Goal: Task Accomplishment & Management: Use online tool/utility

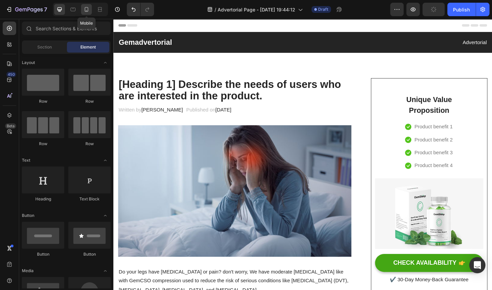
click at [84, 10] on icon at bounding box center [86, 9] width 7 height 7
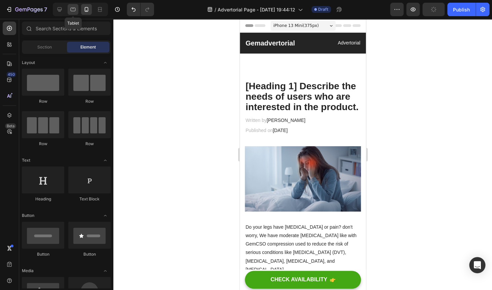
click at [71, 8] on icon at bounding box center [73, 10] width 5 height 4
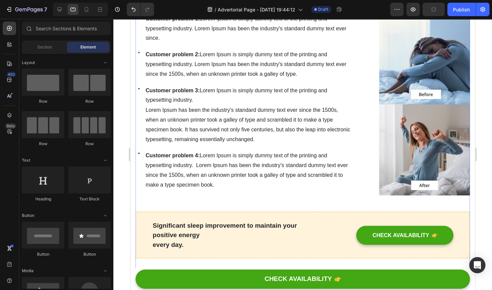
scroll to position [407, 0]
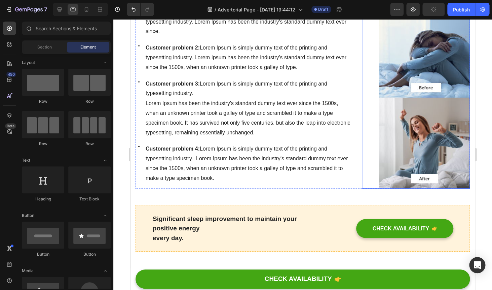
click at [429, 138] on img at bounding box center [424, 98] width 91 height 182
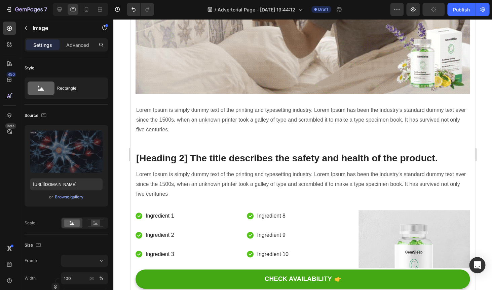
scroll to position [1284, 0]
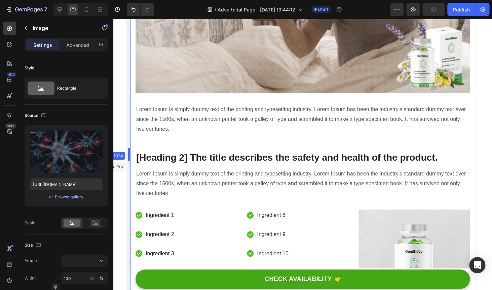
drag, startPoint x: 128, startPoint y: 153, endPoint x: 72, endPoint y: 147, distance: 57.2
click at [72, 0] on body "7 / Advertorial Page - [DATE] 19:44:12 Draft Preview Publish 450 Beta Sections(…" at bounding box center [246, 0] width 492 height 0
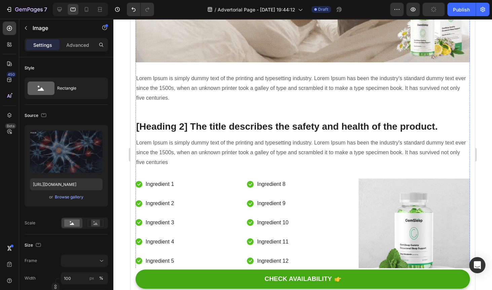
scroll to position [1183, 0]
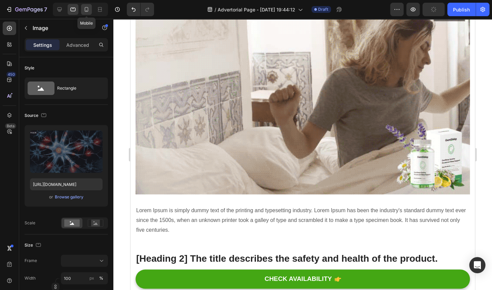
click at [87, 11] on icon at bounding box center [87, 9] width 4 height 5
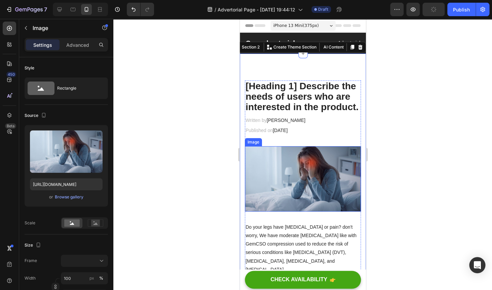
click at [327, 180] on img at bounding box center [303, 178] width 116 height 65
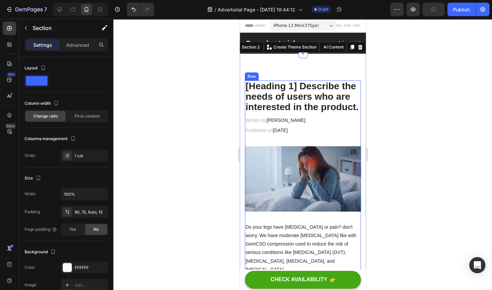
click at [333, 194] on img at bounding box center [303, 178] width 116 height 65
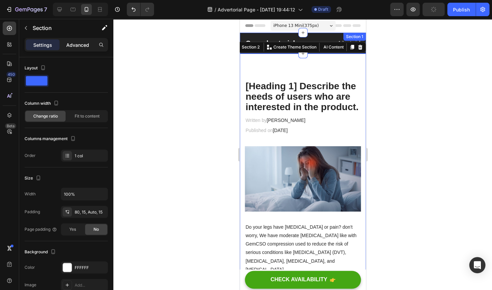
click at [80, 43] on p "Advanced" at bounding box center [77, 44] width 23 height 7
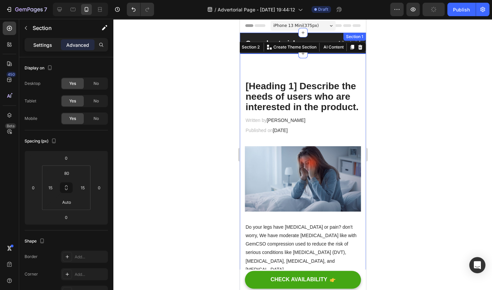
click at [42, 47] on p "Settings" at bounding box center [42, 44] width 19 height 7
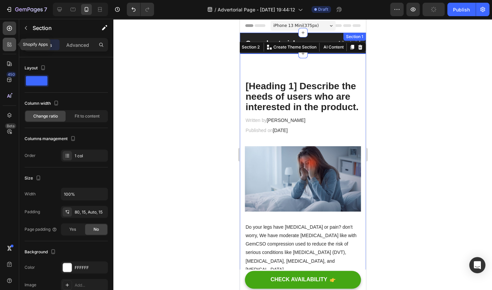
click at [11, 45] on icon at bounding box center [11, 46] width 2 height 2
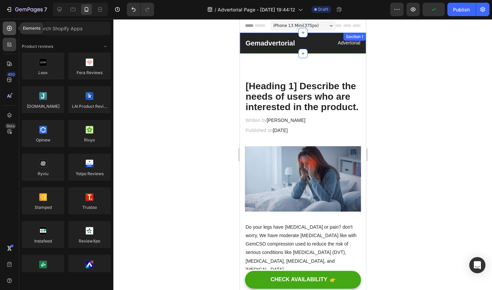
click at [13, 29] on div at bounding box center [9, 28] width 13 height 13
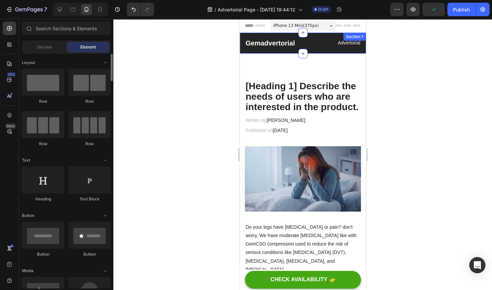
click at [45, 46] on span "Section" at bounding box center [44, 47] width 14 height 6
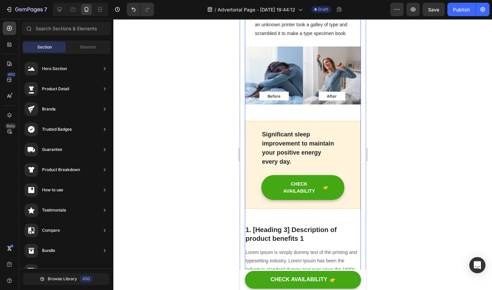
scroll to position [575, 0]
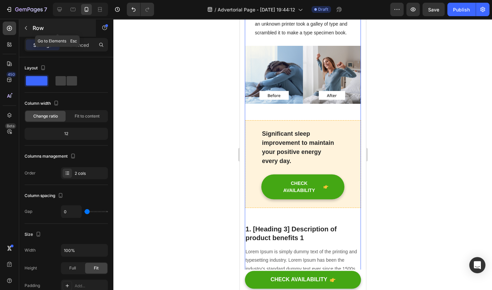
click at [27, 27] on icon "button" at bounding box center [26, 28] width 2 height 4
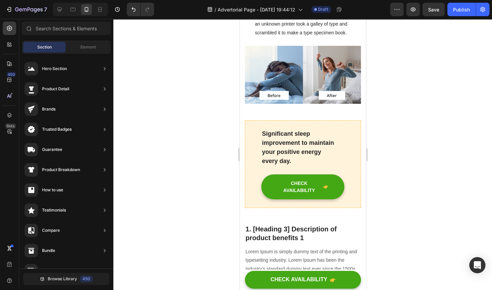
click at [89, 56] on div "Hero Section Product Detail Brands Trusted Badges Guarantee Product Breakdown H…" at bounding box center [66, 249] width 94 height 390
click at [89, 46] on span "Element" at bounding box center [87, 47] width 15 height 6
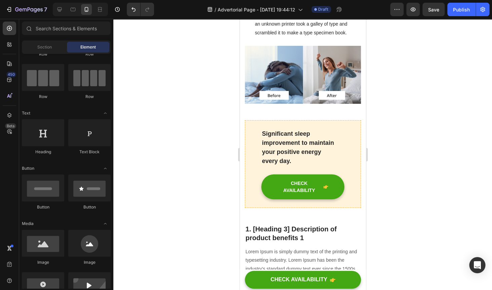
scroll to position [0, 0]
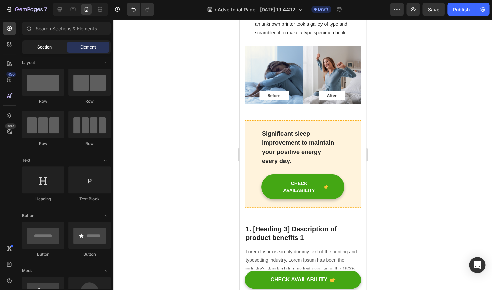
click at [45, 48] on span "Section" at bounding box center [44, 47] width 14 height 6
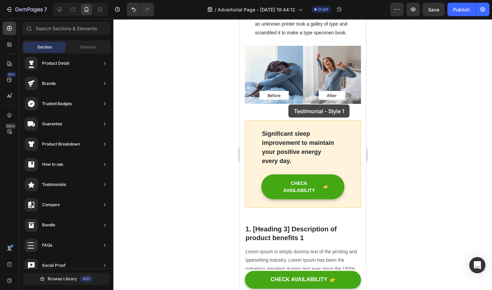
drag, startPoint x: 391, startPoint y: 81, endPoint x: 288, endPoint y: 104, distance: 104.9
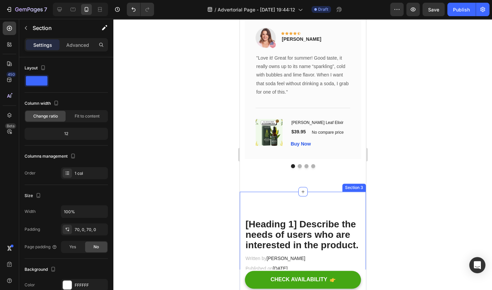
scroll to position [143, 0]
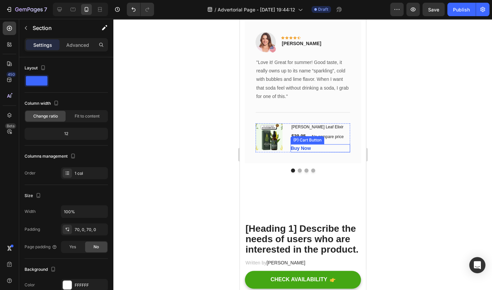
click at [337, 147] on div "Buy Now (P) Cart Button" at bounding box center [320, 148] width 60 height 8
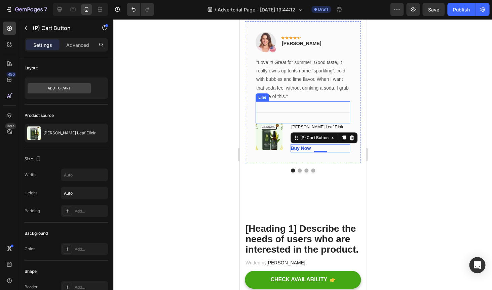
click at [336, 121] on div "Title Line" at bounding box center [302, 112] width 95 height 22
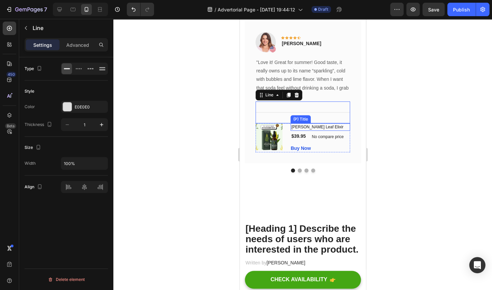
click at [348, 127] on h1 "[PERSON_NAME] Leaf Elixir" at bounding box center [320, 126] width 60 height 7
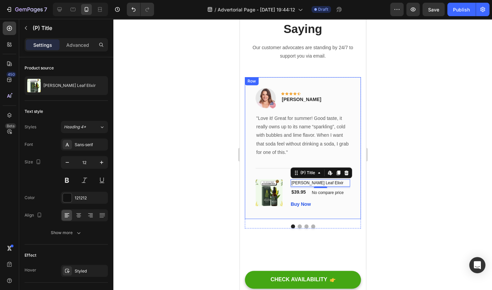
scroll to position [96, 0]
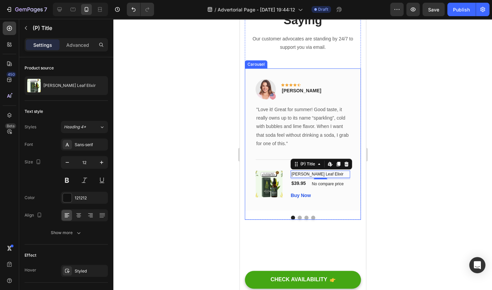
click at [298, 218] on button "Dot" at bounding box center [299, 217] width 4 height 4
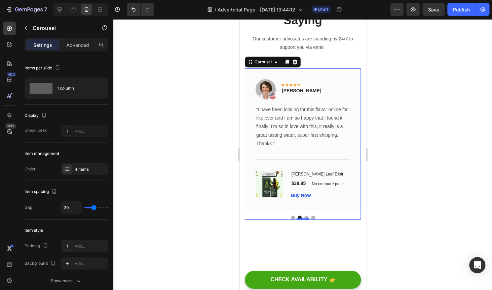
click at [306, 217] on button "Dot" at bounding box center [306, 217] width 4 height 4
click at [314, 217] on button "Dot" at bounding box center [313, 217] width 4 height 4
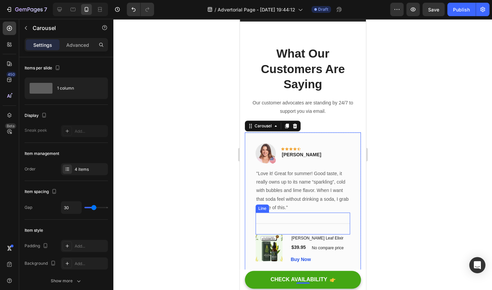
scroll to position [27, 0]
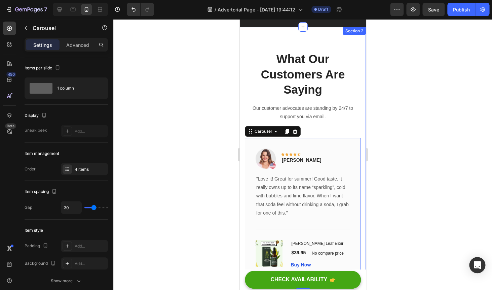
click at [308, 45] on div "What Our Customers Are Saying Heading Our customer advocates are standing by 24…" at bounding box center [302, 169] width 126 height 285
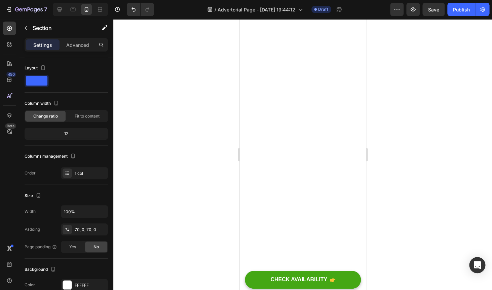
scroll to position [0, 0]
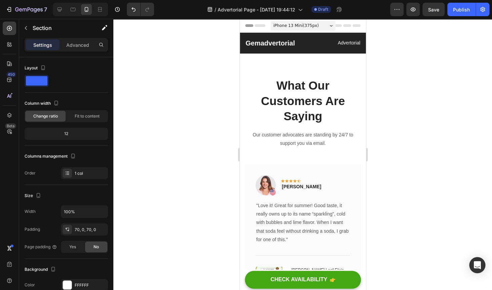
click at [306, 70] on div "What Our Customers Are Saying Heading Our customer advocates are standing by 24…" at bounding box center [302, 195] width 126 height 285
click at [306, 90] on p "What Our Customers Are Saying" at bounding box center [302, 101] width 115 height 46
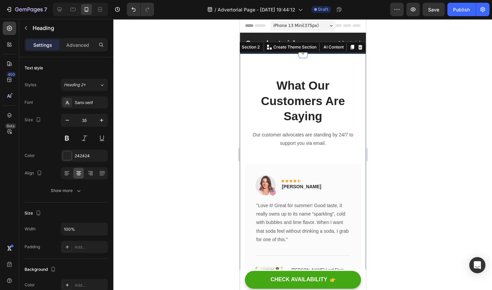
click at [313, 60] on div "What Our Customers Are Saying Heading Our customer advocates are standing by 24…" at bounding box center [302, 195] width 126 height 285
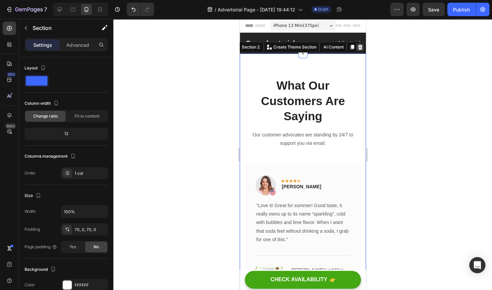
click at [361, 46] on icon at bounding box center [360, 47] width 4 height 5
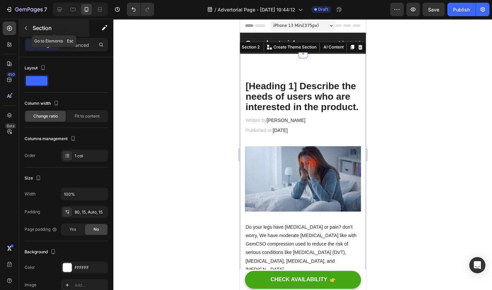
click at [27, 28] on icon "button" at bounding box center [25, 27] width 5 height 5
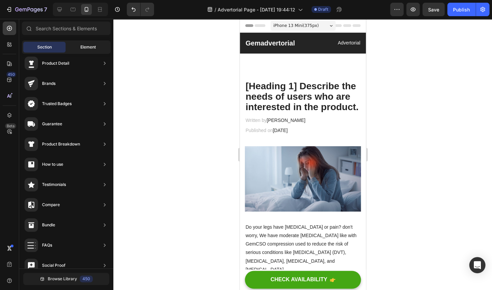
click at [84, 47] on span "Element" at bounding box center [87, 47] width 15 height 6
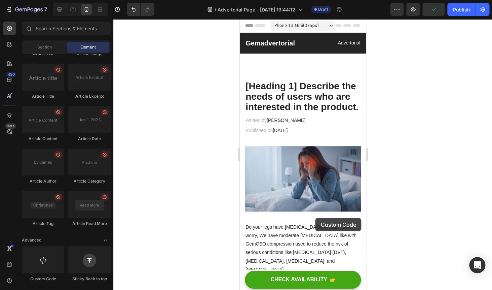
scroll to position [10, 0]
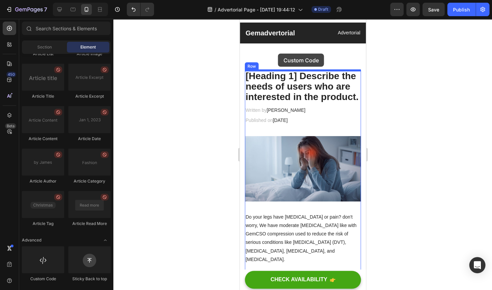
drag, startPoint x: 278, startPoint y: 280, endPoint x: 278, endPoint y: 53, distance: 226.7
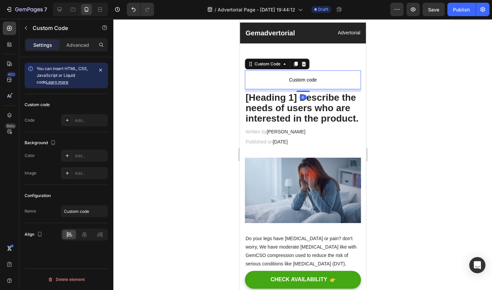
click at [287, 77] on span "Custom code" at bounding box center [303, 80] width 116 height 8
click at [81, 115] on div "Add..." at bounding box center [84, 120] width 47 height 12
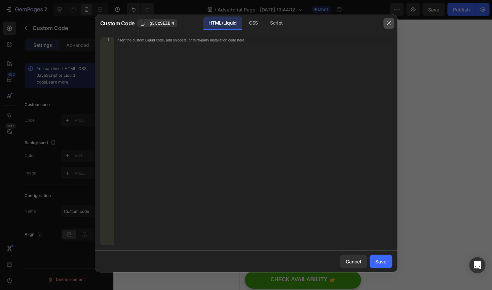
click at [389, 24] on icon "button" at bounding box center [389, 23] width 4 height 4
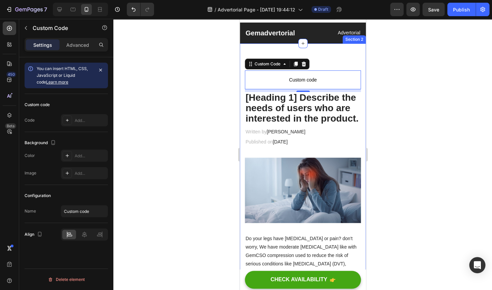
scroll to position [0, 0]
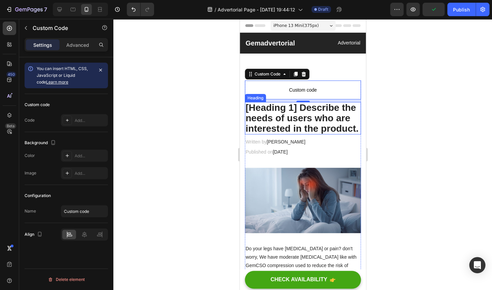
drag, startPoint x: 303, startPoint y: 101, endPoint x: 305, endPoint y: 121, distance: 21.0
drag, startPoint x: 305, startPoint y: 101, endPoint x: 317, endPoint y: 101, distance: 12.1
click at [317, 99] on div "9" at bounding box center [303, 99] width 116 height 0
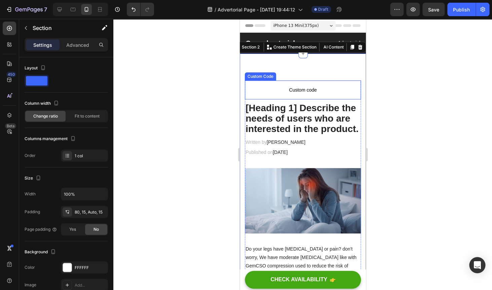
click at [307, 91] on span "Custom code" at bounding box center [303, 90] width 116 height 8
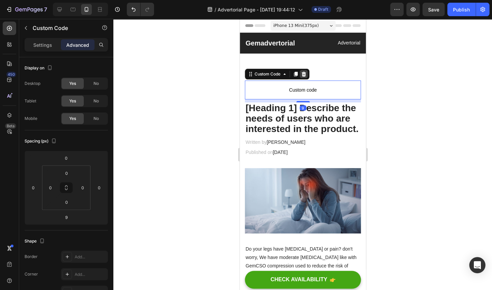
click at [307, 74] on div at bounding box center [303, 74] width 8 height 8
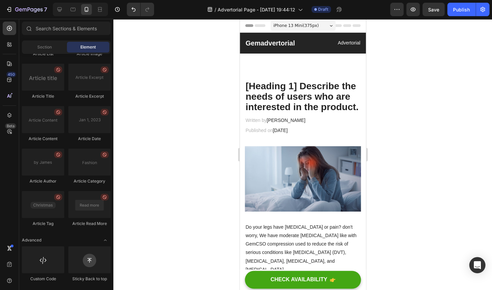
scroll to position [1760, 0]
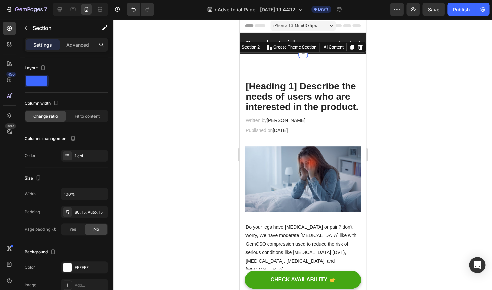
click at [175, 44] on div at bounding box center [302, 154] width 379 height 271
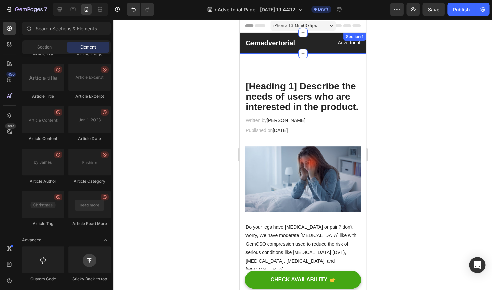
click at [281, 36] on div "Gemadvertorial Heading Advertorial Text block Row Section 1" at bounding box center [302, 43] width 126 height 21
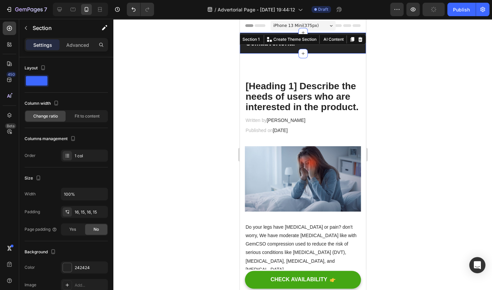
click at [476, 77] on div at bounding box center [302, 154] width 379 height 271
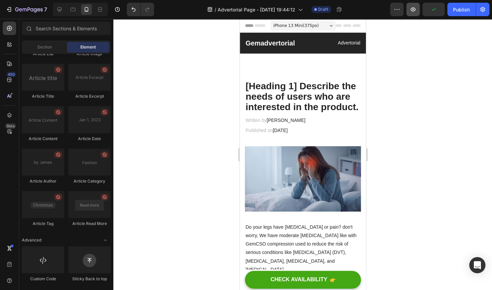
click at [416, 10] on icon "button" at bounding box center [413, 9] width 7 height 7
click at [395, 10] on icon "button" at bounding box center [397, 9] width 7 height 7
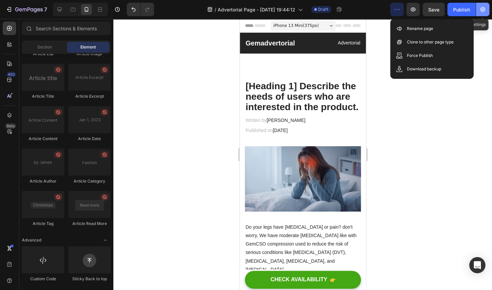
click at [483, 9] on icon "button" at bounding box center [482, 9] width 7 height 7
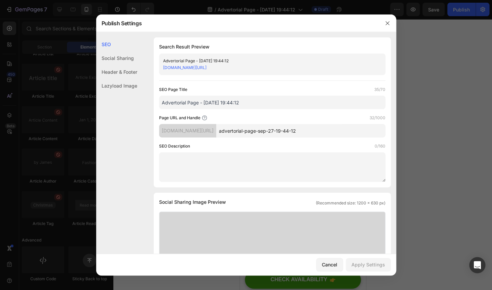
click at [116, 70] on div "Header & Footer" at bounding box center [116, 72] width 41 height 14
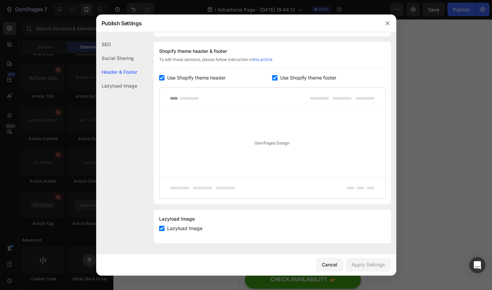
scroll to position [312, 0]
click at [162, 76] on input "checkbox" at bounding box center [161, 77] width 5 height 5
checkbox input "false"
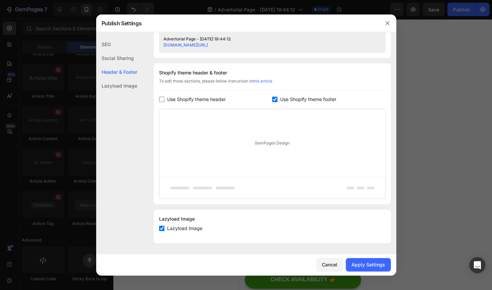
scroll to position [291, 0]
click at [275, 97] on input "checkbox" at bounding box center [274, 99] width 5 height 5
checkbox input "false"
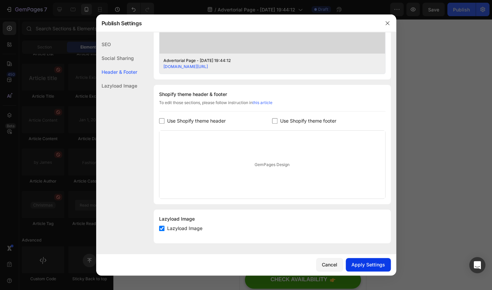
click at [369, 265] on div "Apply Settings" at bounding box center [369, 264] width 34 height 7
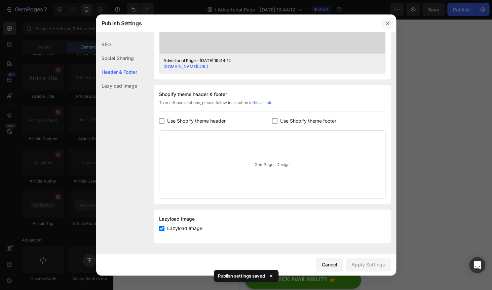
click at [389, 21] on icon "button" at bounding box center [387, 23] width 5 height 5
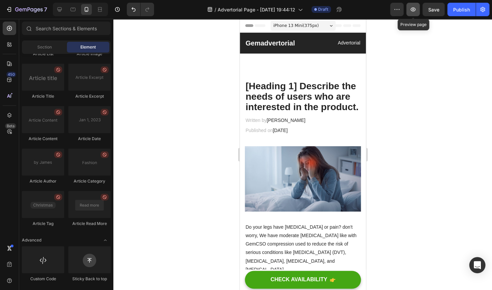
click at [411, 10] on icon "button" at bounding box center [413, 9] width 7 height 7
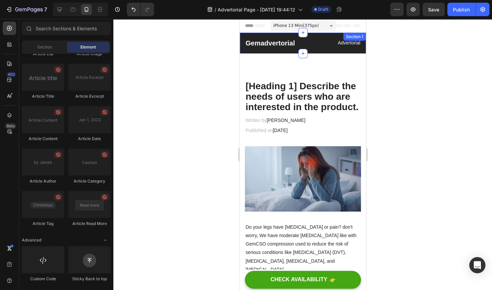
click at [321, 52] on div "Gemadvertorial Heading Advertorial Text block Row Section 1" at bounding box center [302, 43] width 126 height 21
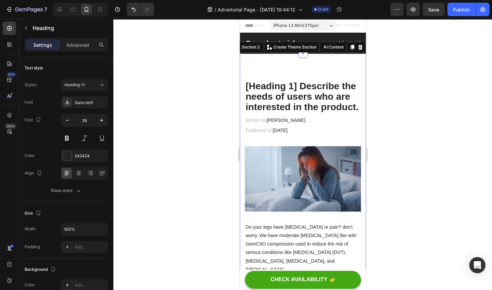
click at [292, 87] on p "[Heading 1] Describe the needs of users who are interested in the product." at bounding box center [302, 96] width 115 height 31
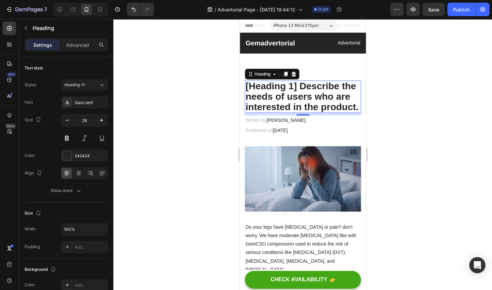
click at [83, 39] on div "Settings Advanced" at bounding box center [66, 44] width 83 height 13
click at [78, 43] on p "Advanced" at bounding box center [77, 44] width 23 height 7
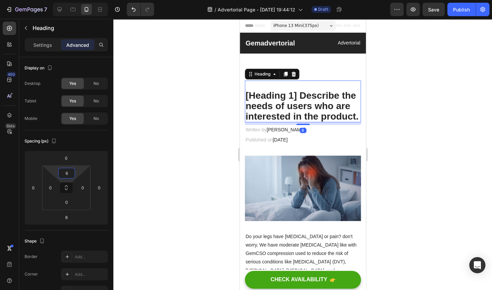
type input "0"
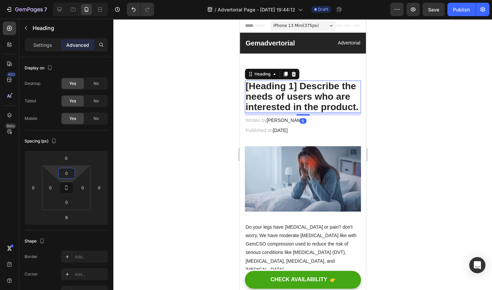
drag, startPoint x: 70, startPoint y: 168, endPoint x: 69, endPoint y: 187, distance: 19.2
click at [69, 0] on html "7 / Advertorial Page - [DATE] 19:44:12 Draft Preview Save Publish 450 Beta Sect…" at bounding box center [246, 0] width 492 height 0
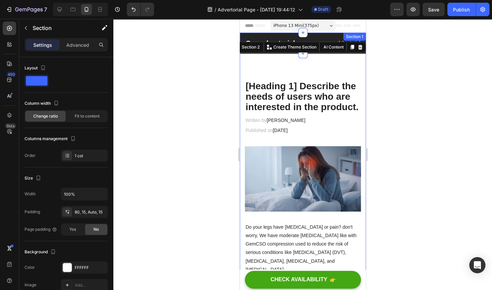
click at [290, 34] on div "Gemadvertorial Heading Advertorial Text block Row Section 1" at bounding box center [302, 43] width 126 height 21
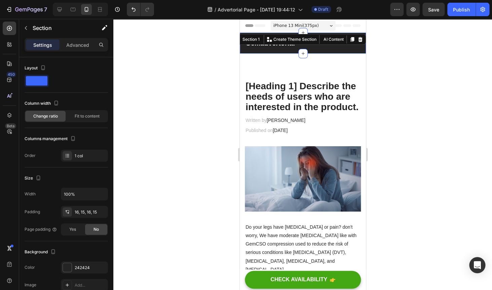
click at [321, 50] on div "Gemadvertorial Heading Advertorial Text block Row Section 1 You can create reus…" at bounding box center [302, 43] width 126 height 21
click at [80, 41] on p "Advanced" at bounding box center [77, 44] width 23 height 7
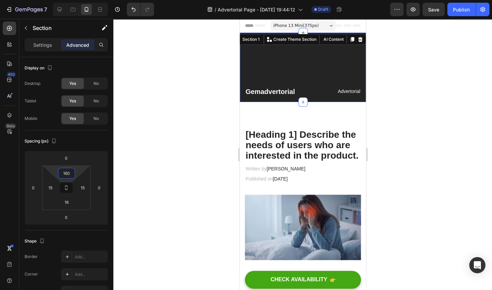
drag, startPoint x: 70, startPoint y: 165, endPoint x: 75, endPoint y: 141, distance: 24.7
click at [75, 0] on html "7 / Advertorial Page - [DATE] 19:44:12 Draft Preview Save Publish 450 Beta Sect…" at bounding box center [246, 0] width 492 height 0
type input "16"
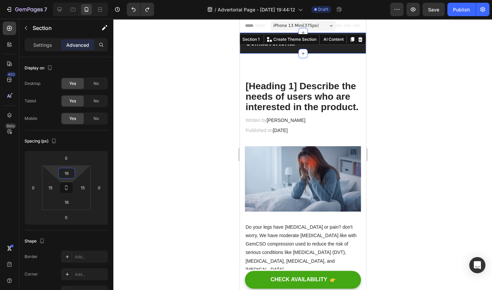
click at [403, 94] on div at bounding box center [302, 154] width 379 height 271
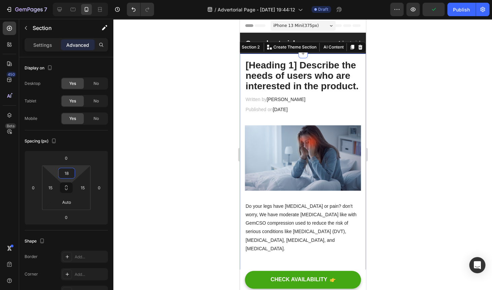
type input "20"
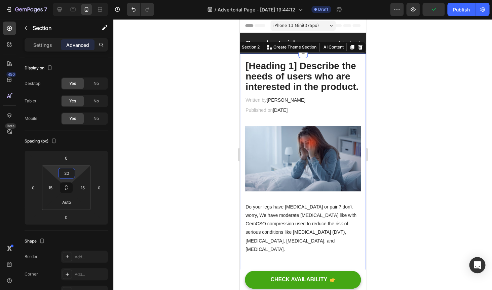
click at [73, 0] on html "7 / Advertorial Page - [DATE] 19:44:12 Draft Preview Publish 450 Beta Sections(…" at bounding box center [246, 0] width 492 height 0
click at [406, 134] on div at bounding box center [302, 154] width 379 height 271
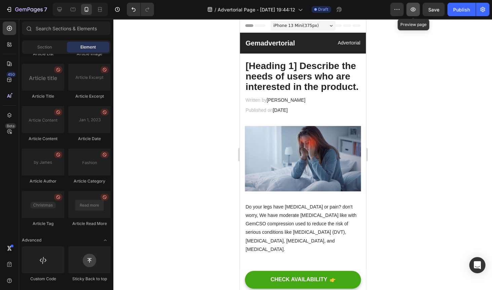
click at [414, 9] on icon "button" at bounding box center [413, 9] width 7 height 7
click at [59, 8] on icon at bounding box center [59, 9] width 7 height 7
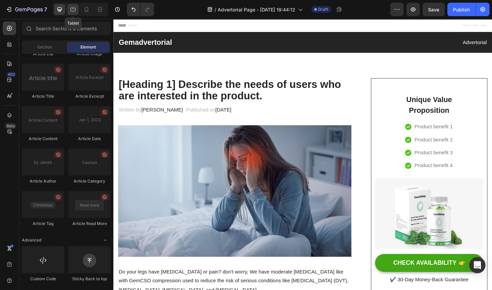
click at [71, 9] on icon at bounding box center [73, 10] width 5 height 4
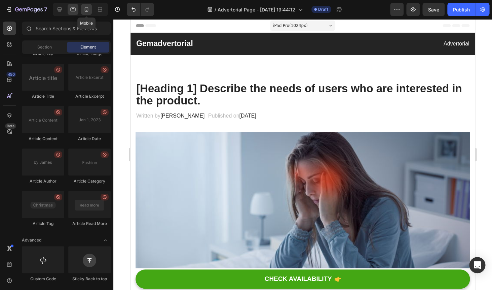
click at [87, 9] on icon at bounding box center [86, 9] width 7 height 7
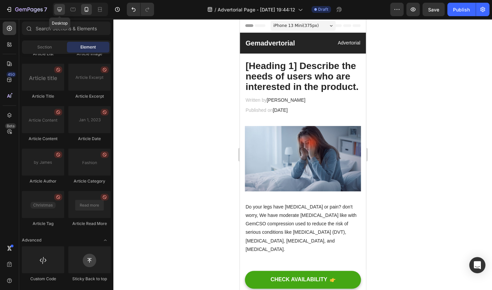
click at [59, 8] on icon at bounding box center [59, 9] width 7 height 7
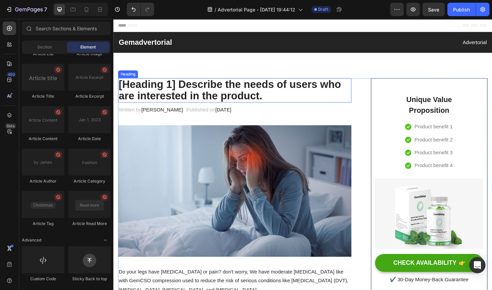
click at [177, 86] on p "[Heading 1] Describe the needs of users who are interested in the product." at bounding box center [242, 94] width 247 height 25
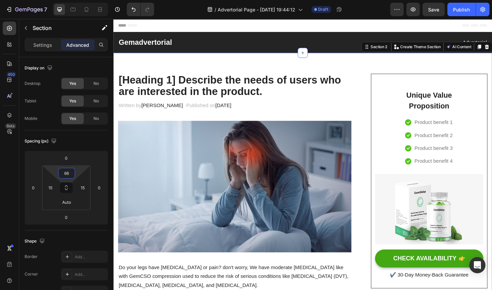
type input "68"
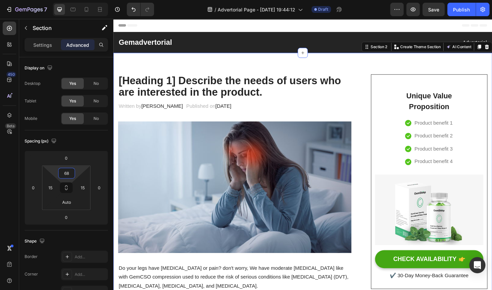
drag, startPoint x: 76, startPoint y: 168, endPoint x: 77, endPoint y: 157, distance: 10.8
click at [77, 0] on html "7 / Advertorial Page - [DATE] 19:44:12 Draft Preview Save Publish 450 Beta Sect…" at bounding box center [246, 0] width 492 height 0
click at [271, 186] on img at bounding box center [242, 198] width 249 height 140
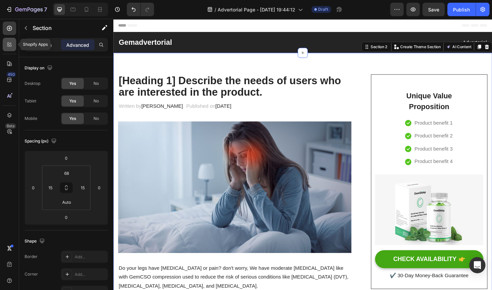
click at [7, 42] on icon at bounding box center [9, 44] width 7 height 7
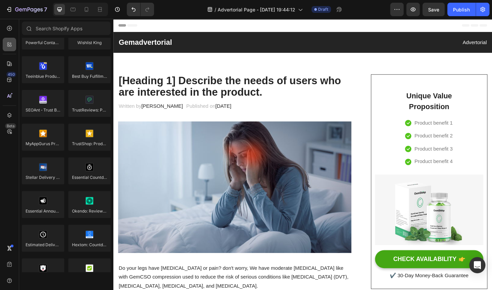
scroll to position [1760, 0]
click at [8, 60] on icon at bounding box center [9, 63] width 7 height 7
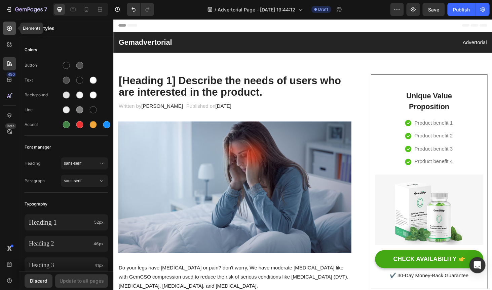
click at [11, 29] on icon at bounding box center [9, 28] width 7 height 7
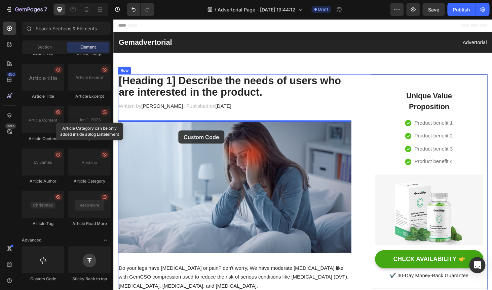
scroll to position [7, 0]
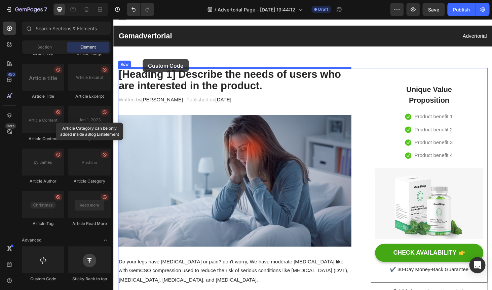
drag, startPoint x: 155, startPoint y: 281, endPoint x: 141, endPoint y: 59, distance: 222.5
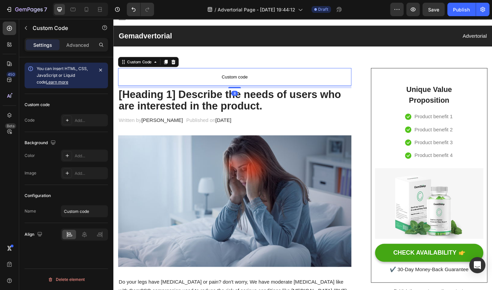
click at [170, 78] on span "Custom code" at bounding box center [242, 80] width 249 height 8
click at [92, 121] on div "Add..." at bounding box center [91, 120] width 32 height 6
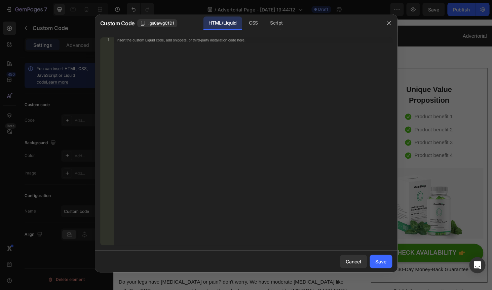
click at [200, 54] on div "Insert the custom Liquid code, add snippets, or third-party installation code h…" at bounding box center [253, 146] width 279 height 218
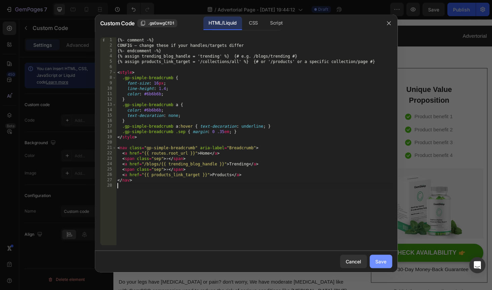
click at [379, 261] on div "Save" at bounding box center [380, 261] width 11 height 7
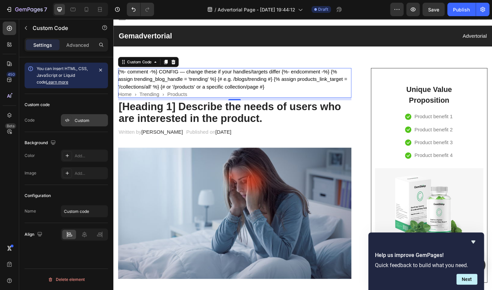
click at [83, 120] on div "Custom" at bounding box center [91, 120] width 32 height 6
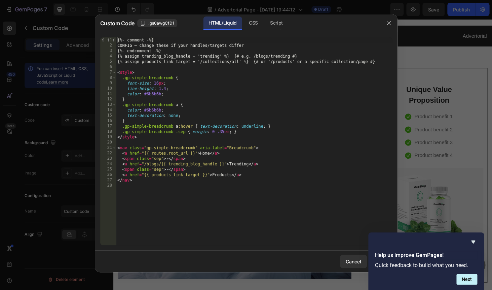
click at [181, 108] on div "{%- comment -%} CONFIG — change these if your handles/targets differ {%- endcom…" at bounding box center [254, 146] width 276 height 218
type textarea "</nav>"
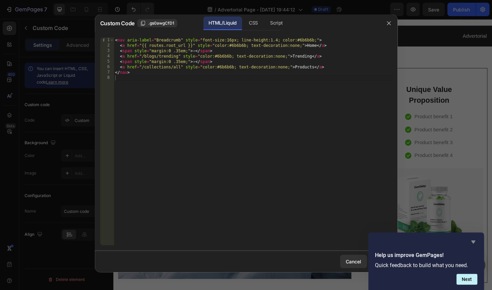
click at [474, 243] on icon "Hide survey" at bounding box center [473, 241] width 8 height 8
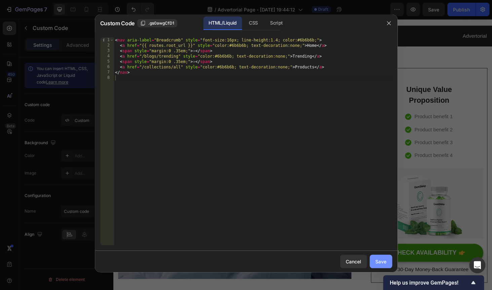
click at [385, 261] on div "Save" at bounding box center [380, 261] width 11 height 7
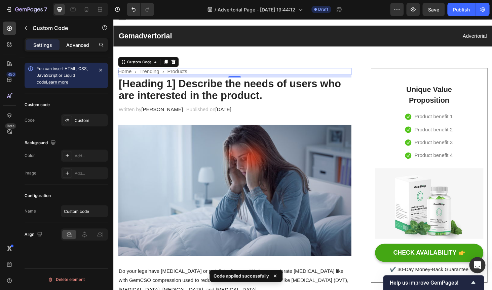
click at [80, 42] on p "Advanced" at bounding box center [77, 44] width 23 height 7
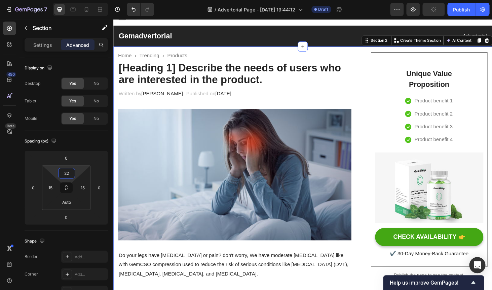
type input "24"
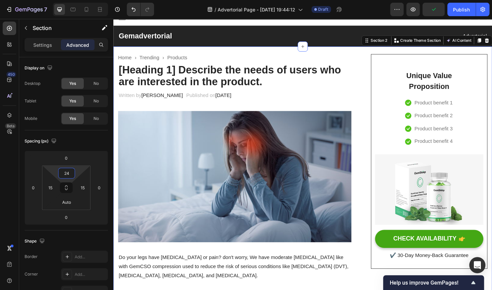
drag, startPoint x: 81, startPoint y: 168, endPoint x: 79, endPoint y: 176, distance: 7.8
click at [79, 0] on html "7 / Advertorial Page - [DATE] 19:44:12 Draft Preview Publish 450 Beta Sections(…" at bounding box center [246, 0] width 492 height 0
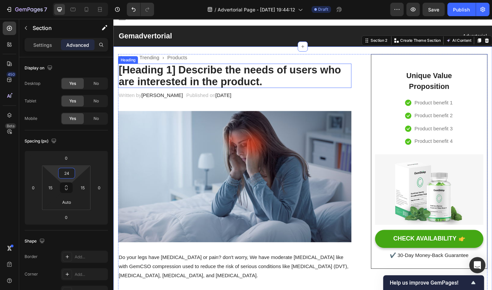
click at [178, 73] on p "[Heading 1] Describe the needs of users who are interested in the product." at bounding box center [242, 79] width 247 height 25
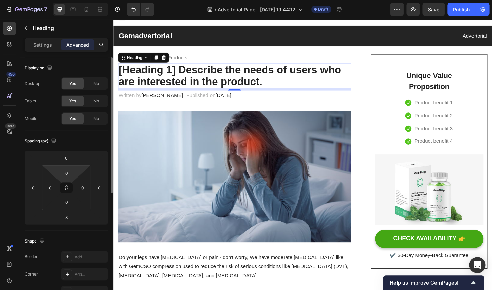
click at [79, 168] on div "0 0 0 0" at bounding box center [66, 187] width 48 height 44
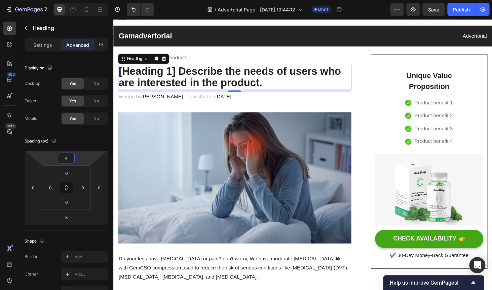
type input "2"
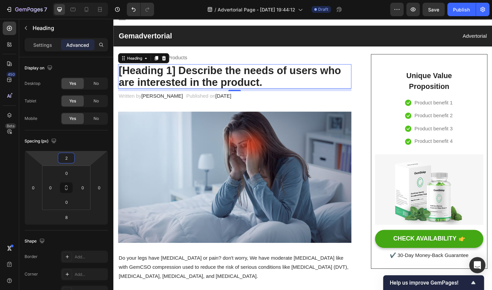
click at [76, 0] on html "7 / Advertorial Page - [DATE] 19:44:12 Draft Preview Save Publish 450 Beta Sect…" at bounding box center [246, 0] width 492 height 0
click at [165, 140] on img at bounding box center [242, 187] width 249 height 140
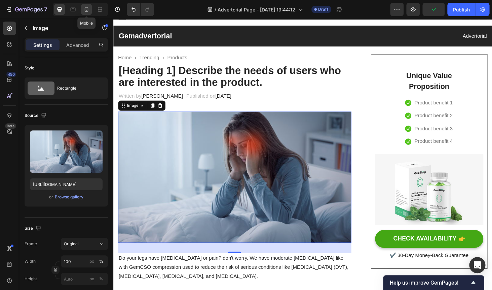
click at [88, 10] on icon at bounding box center [86, 9] width 7 height 7
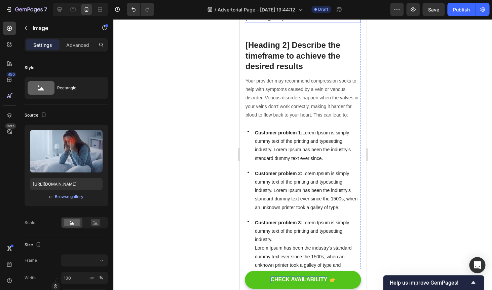
scroll to position [245, 0]
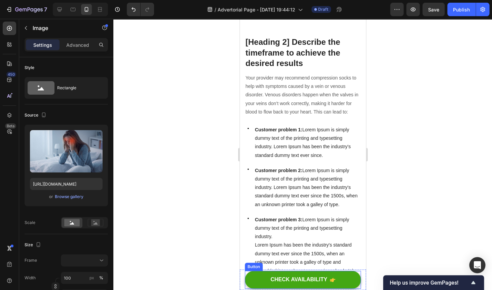
click at [245, 278] on div "CHECK AVAILABILITY Button" at bounding box center [303, 279] width 116 height 18
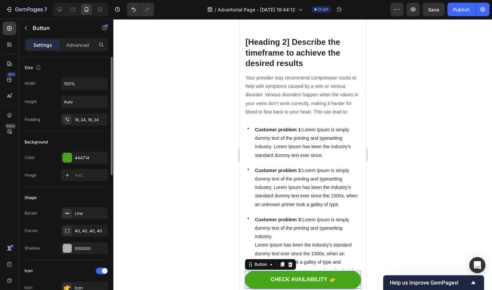
scroll to position [0, 0]
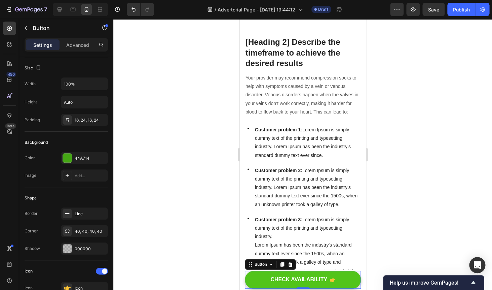
click at [246, 277] on button "CHECK AVAILABILITY" at bounding box center [303, 279] width 116 height 18
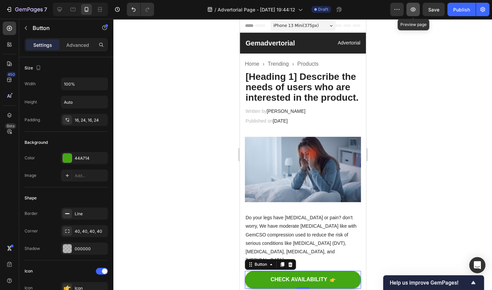
click at [413, 9] on icon "button" at bounding box center [413, 9] width 7 height 7
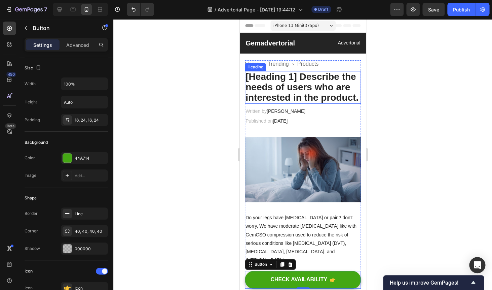
click at [284, 73] on p "[Heading 1] Describe the needs of users who are interested in the product." at bounding box center [302, 87] width 115 height 31
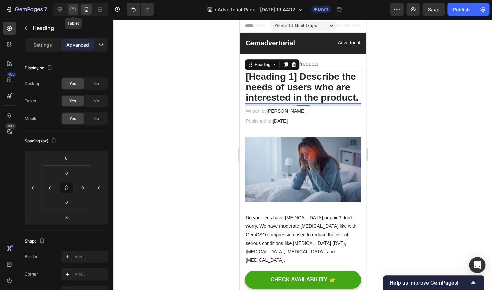
click at [72, 11] on icon at bounding box center [73, 10] width 5 height 4
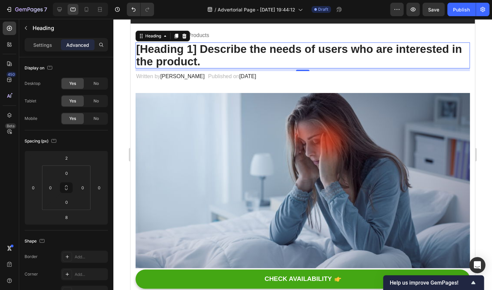
scroll to position [31, 0]
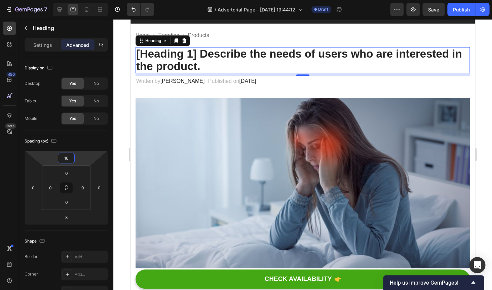
click at [77, 0] on html "7 / Advertorial Page - [DATE] 19:44:12 Draft Preview Save Publish 450 Beta Sect…" at bounding box center [246, 0] width 492 height 0
click at [86, 10] on icon at bounding box center [86, 9] width 7 height 7
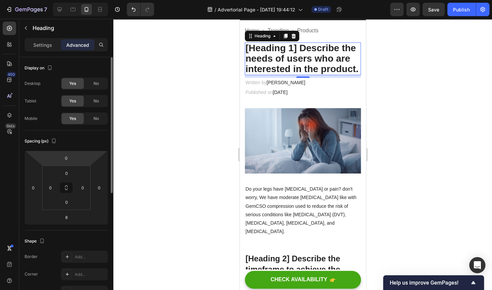
scroll to position [33, 0]
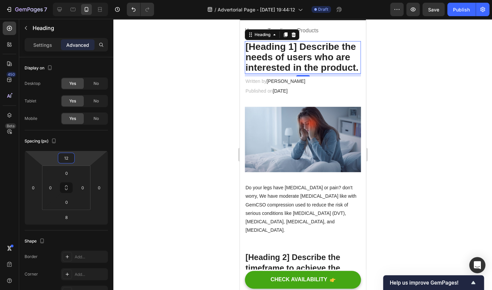
type input "14"
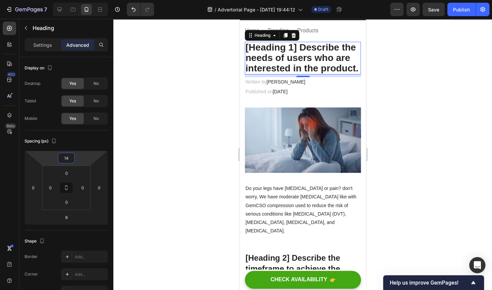
click at [76, 0] on html "7 / Advertorial Page - [DATE] 19:44:12 Draft Preview Save Publish 450 Beta Sect…" at bounding box center [246, 0] width 492 height 0
click at [316, 130] on img at bounding box center [303, 139] width 116 height 65
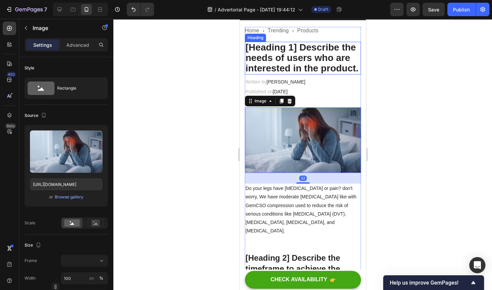
click at [309, 43] on p "[Heading 1] Describe the needs of users who are interested in the product." at bounding box center [302, 57] width 115 height 31
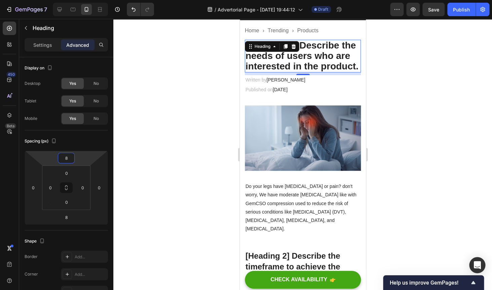
click at [79, 0] on html "7 / Advertorial Page - [DATE] 19:44:12 Draft Preview Save Publish 450 Beta Sect…" at bounding box center [246, 0] width 492 height 0
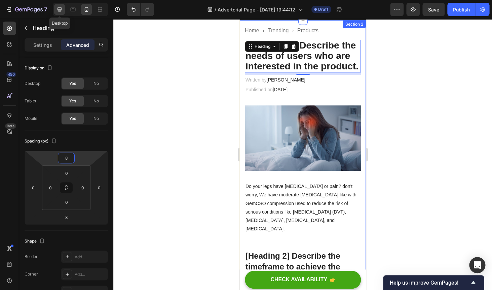
click at [60, 10] on icon at bounding box center [60, 9] width 4 height 4
type input "2"
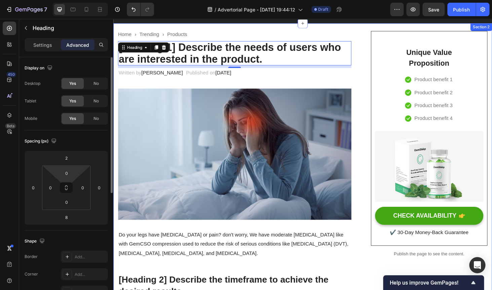
scroll to position [31, 0]
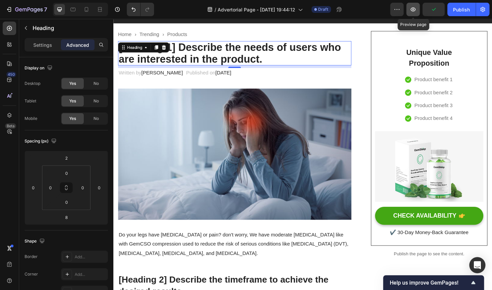
click at [414, 12] on icon "button" at bounding box center [413, 9] width 7 height 7
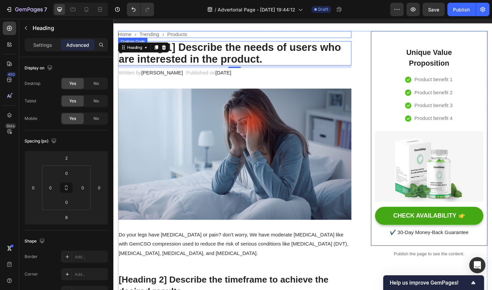
click at [148, 34] on link "Trending" at bounding box center [151, 35] width 21 height 6
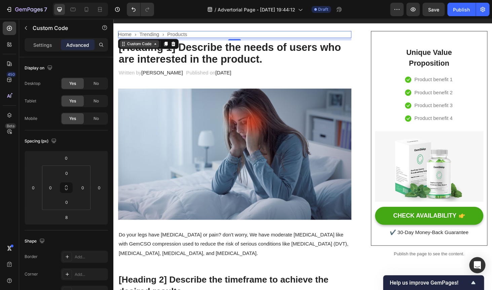
click at [130, 47] on div "Custom Code" at bounding box center [141, 45] width 29 height 6
click at [152, 33] on link "Trending" at bounding box center [151, 35] width 21 height 6
click at [42, 42] on p "Settings" at bounding box center [42, 44] width 19 height 7
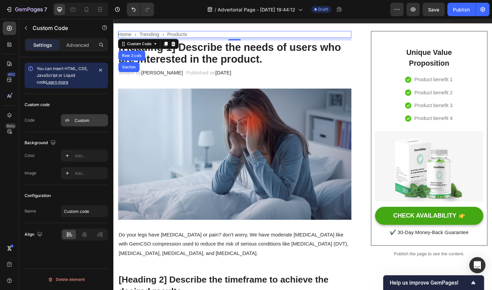
click at [80, 121] on div "Custom" at bounding box center [91, 120] width 32 height 6
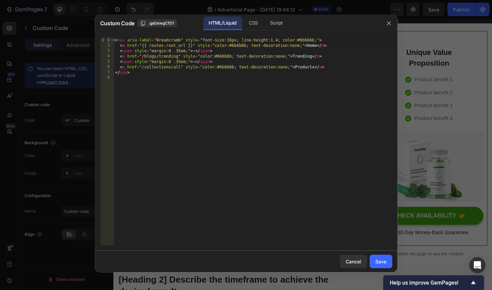
click at [199, 59] on div "< nav aria-label = "Breadcrumb" style = "font-size:16px; line-height:1.4; color…" at bounding box center [253, 146] width 279 height 218
type textarea "</nav>"
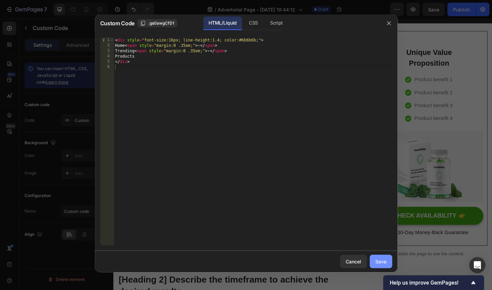
click at [384, 263] on div "Save" at bounding box center [380, 261] width 11 height 7
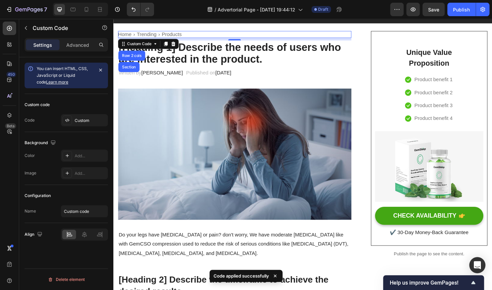
click at [157, 34] on div "Home › Trending › Products" at bounding box center [242, 35] width 249 height 7
click at [86, 9] on icon at bounding box center [86, 9] width 7 height 7
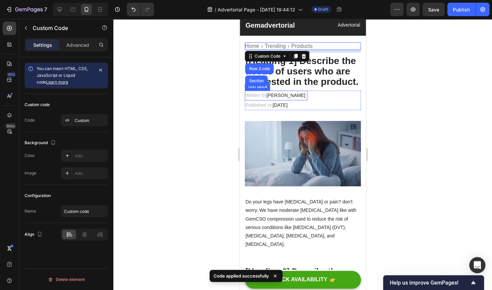
scroll to position [18, 0]
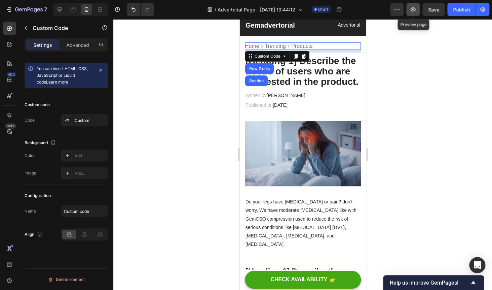
click at [413, 9] on icon "button" at bounding box center [413, 9] width 2 height 2
click at [319, 78] on p "[Heading 1] Describe the needs of users who are interested in the product." at bounding box center [302, 71] width 115 height 31
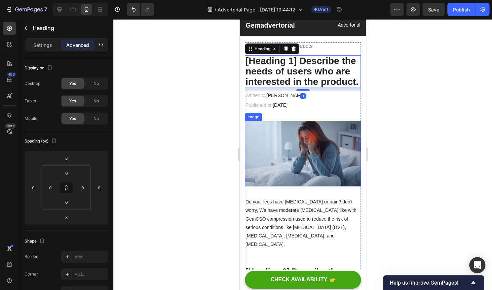
click at [273, 165] on img at bounding box center [303, 153] width 116 height 65
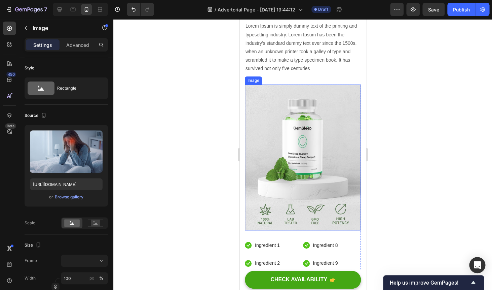
click at [306, 138] on img at bounding box center [303, 157] width 116 height 146
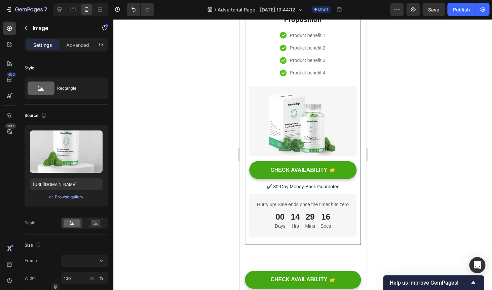
scroll to position [4339, 0]
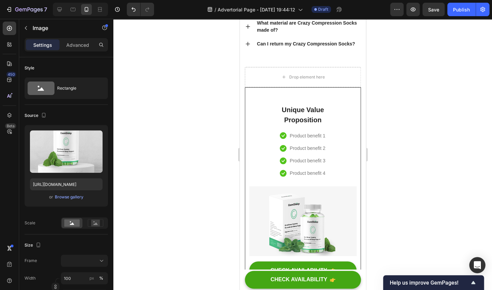
click at [310, 132] on p "Product benefit 1" at bounding box center [308, 135] width 36 height 8
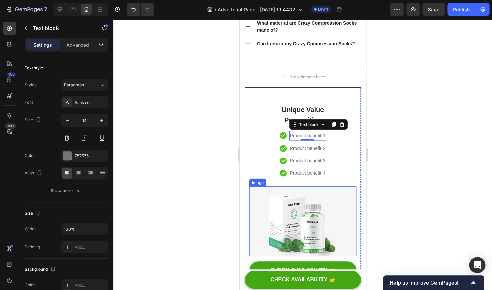
click at [329, 211] on img at bounding box center [302, 221] width 107 height 70
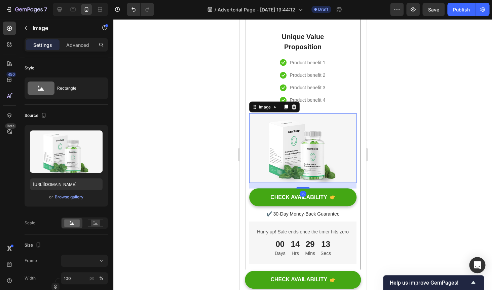
scroll to position [4398, 0]
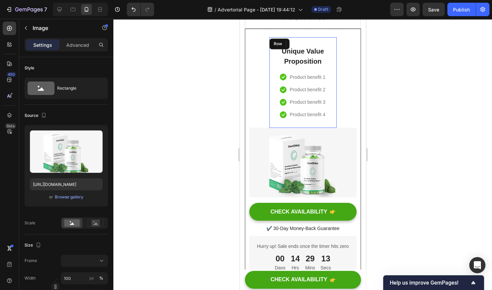
click at [334, 56] on div "Unique Value Proposition Heading Icon Product benefit 1 Text block Icon Product…" at bounding box center [302, 82] width 67 height 90
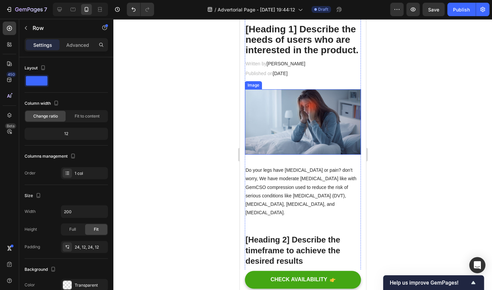
scroll to position [49, 0]
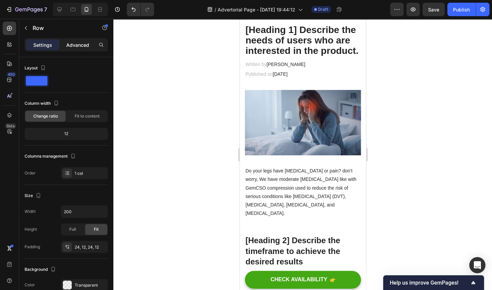
click at [74, 46] on p "Advanced" at bounding box center [77, 44] width 23 height 7
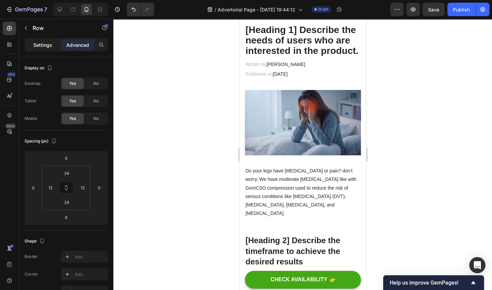
click at [43, 42] on p "Settings" at bounding box center [42, 44] width 19 height 7
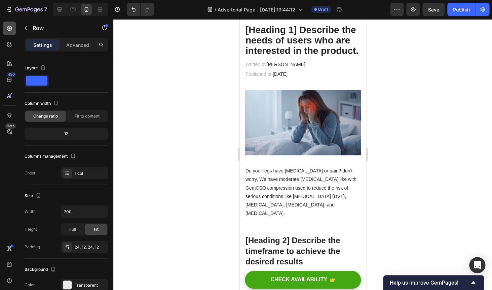
click at [13, 26] on div at bounding box center [9, 28] width 13 height 13
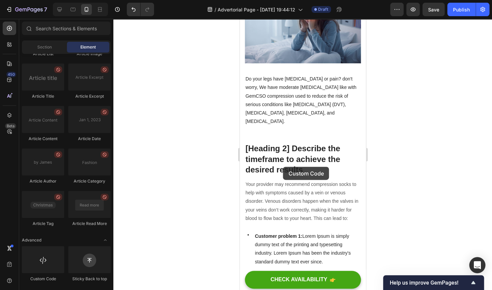
scroll to position [149, 0]
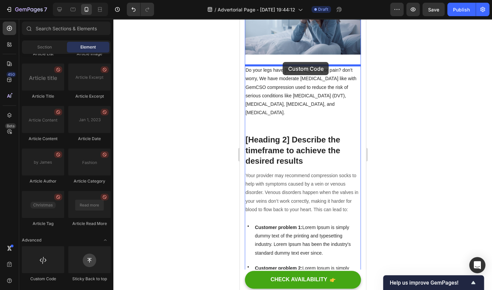
drag, startPoint x: 285, startPoint y: 279, endPoint x: 283, endPoint y: 62, distance: 217.3
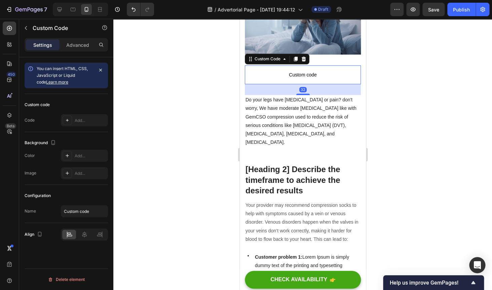
click at [295, 75] on span "Custom code" at bounding box center [303, 75] width 116 height 8
click at [75, 129] on div "Custom code Code Add..." at bounding box center [66, 113] width 83 height 38
click at [82, 115] on div "Add..." at bounding box center [84, 120] width 47 height 12
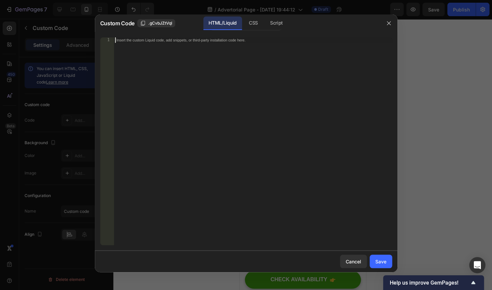
click at [213, 62] on div "Insert the custom Liquid code, add snippets, or third-party installation code h…" at bounding box center [253, 146] width 279 height 218
paste textarea "</div>"
type textarea "</div>"
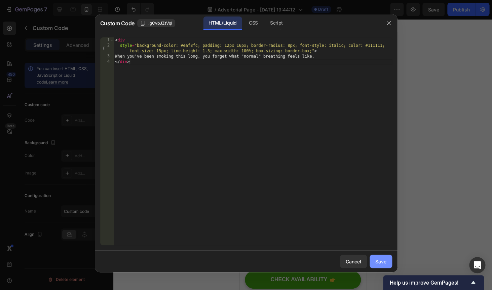
click at [383, 258] on div "Save" at bounding box center [380, 261] width 11 height 7
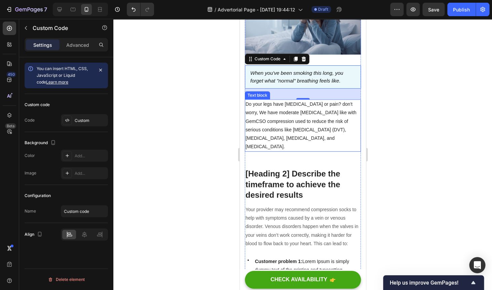
click at [311, 125] on p "Do your legs have [MEDICAL_DATA] or pain? don't worry, We have moderate [MEDICA…" at bounding box center [302, 125] width 115 height 51
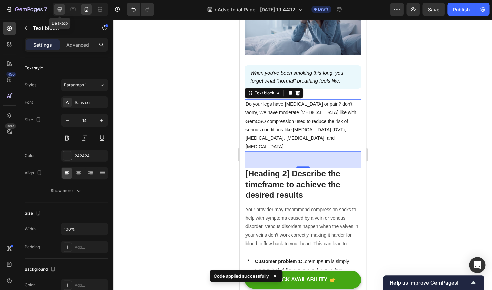
click at [60, 8] on icon at bounding box center [59, 9] width 7 height 7
type input "16"
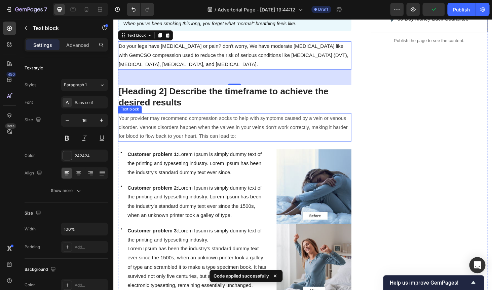
click at [216, 144] on p "Your provider may recommend compression socks to help with symptoms caused by a…" at bounding box center [242, 134] width 247 height 29
